Goal: Transaction & Acquisition: Purchase product/service

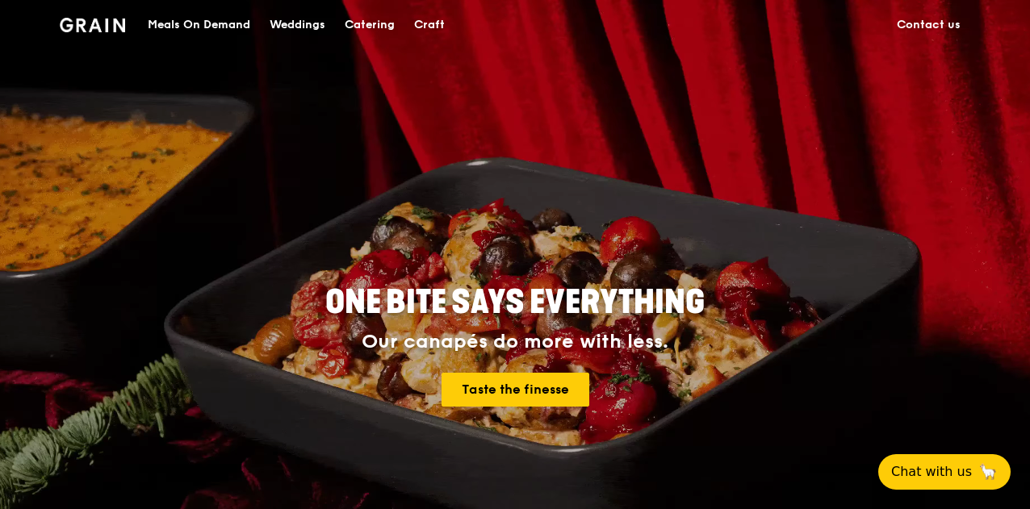
click at [376, 24] on div "Catering" at bounding box center [370, 25] width 50 height 48
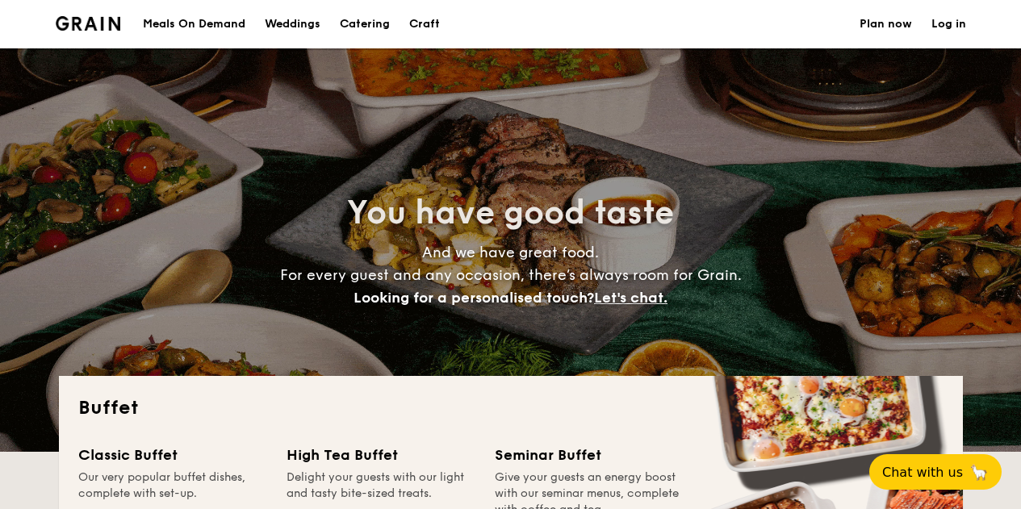
select select
click at [211, 35] on div "Meals On Demand" at bounding box center [194, 24] width 102 height 48
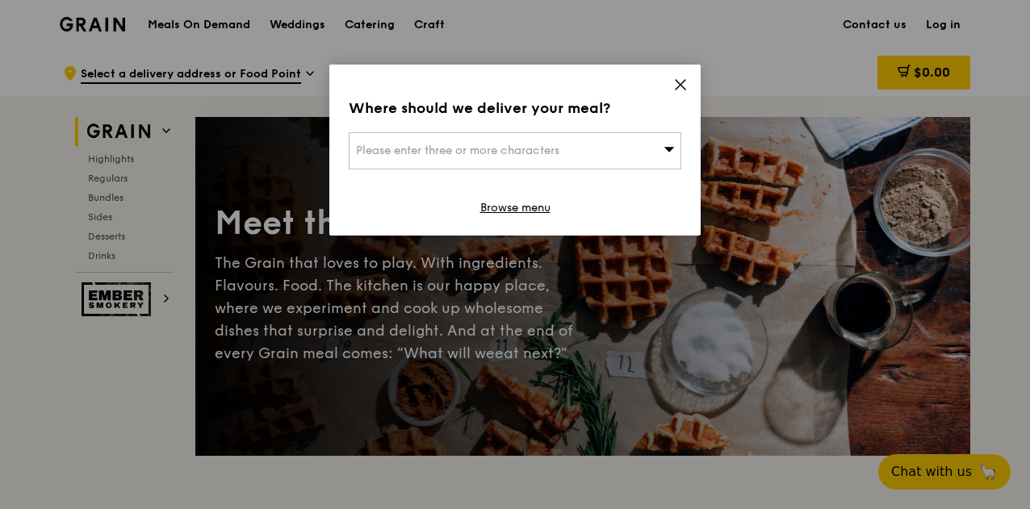
click at [646, 153] on div "Please enter three or more characters" at bounding box center [515, 150] width 332 height 37
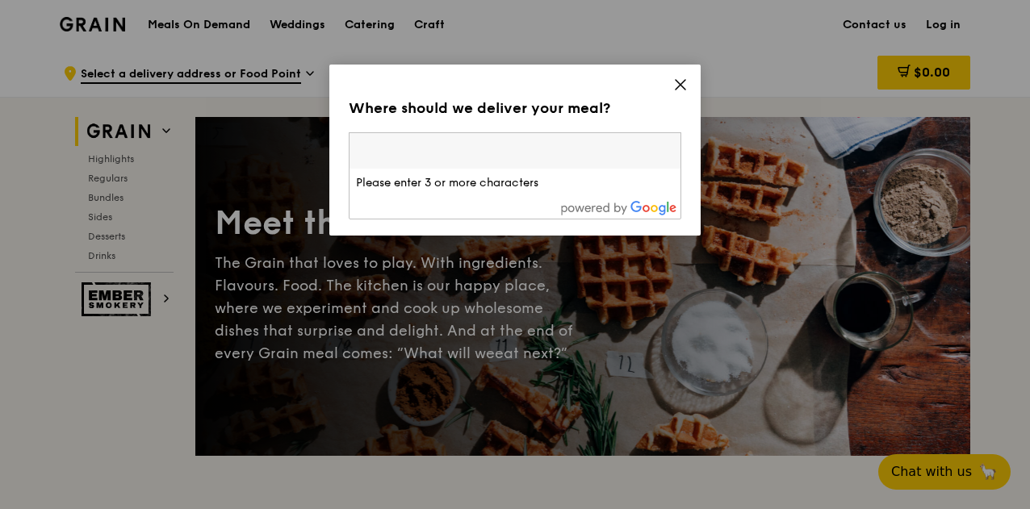
click at [545, 139] on input "search" at bounding box center [514, 151] width 331 height 36
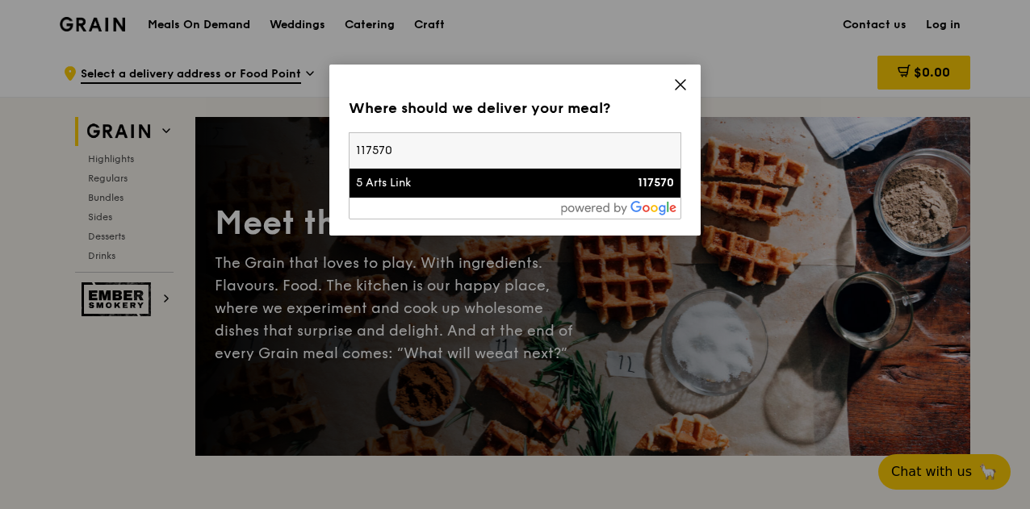
type input "117570"
click at [504, 186] on div "5 Arts Link" at bounding box center [475, 183] width 239 height 16
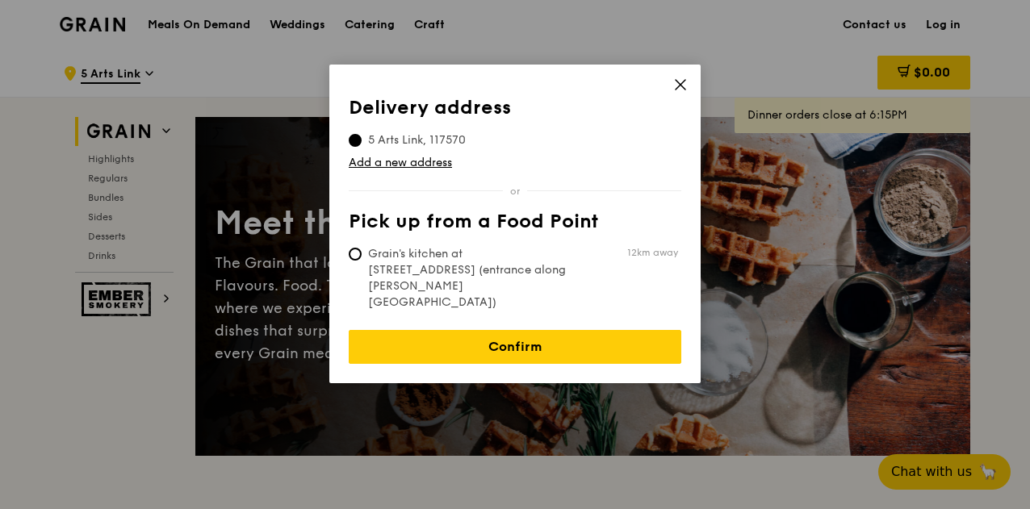
click at [675, 80] on icon at bounding box center [680, 84] width 15 height 15
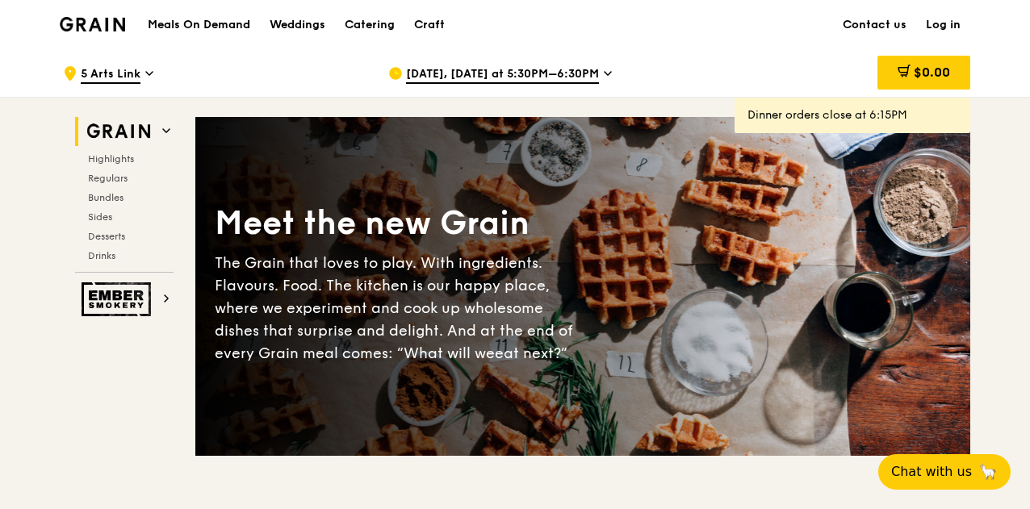
click at [170, 20] on h1 "Meals On Demand" at bounding box center [199, 25] width 102 height 16
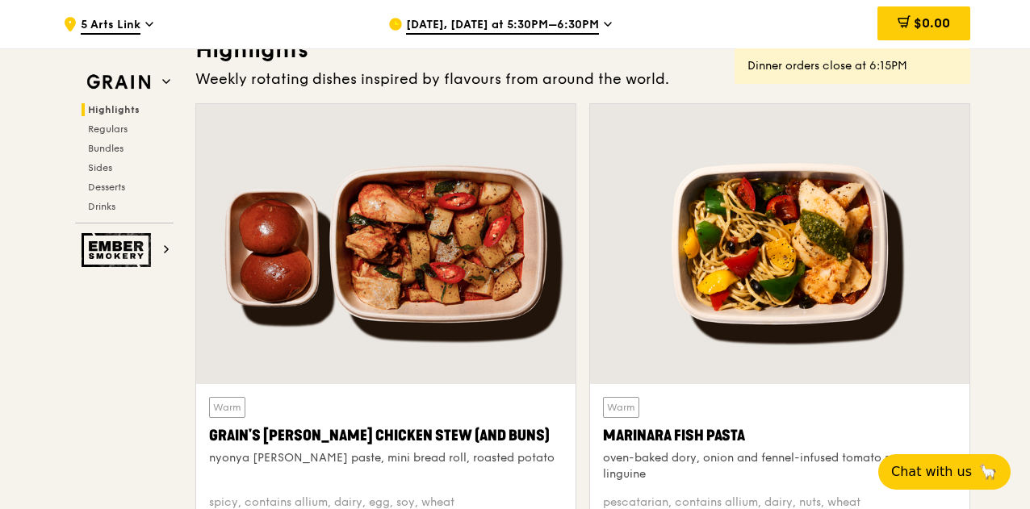
scroll to position [81, 0]
